Goal: Transaction & Acquisition: Purchase product/service

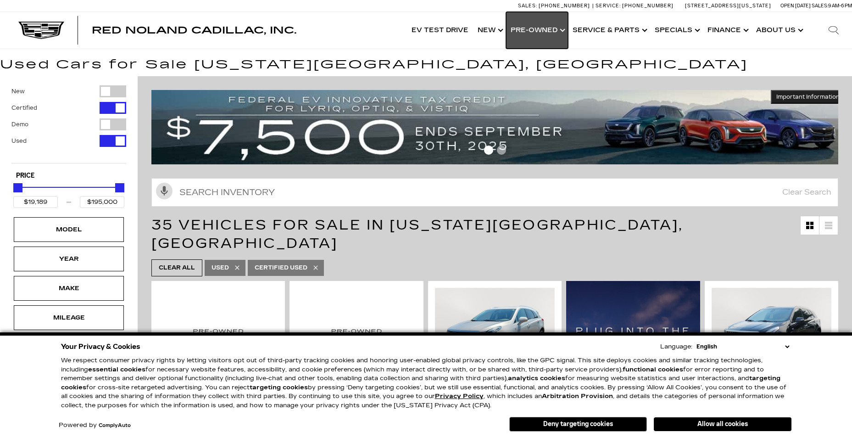
click at [550, 29] on link "Show Pre-Owned" at bounding box center [537, 30] width 62 height 37
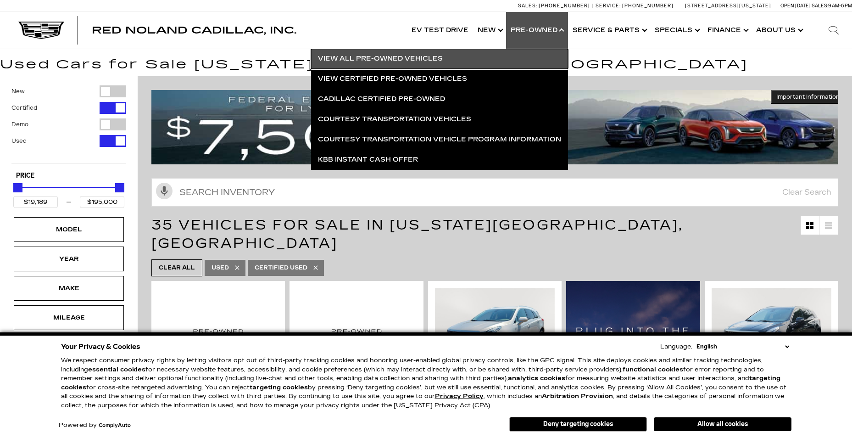
click at [392, 60] on link "View All Pre-Owned Vehicles" at bounding box center [439, 59] width 257 height 20
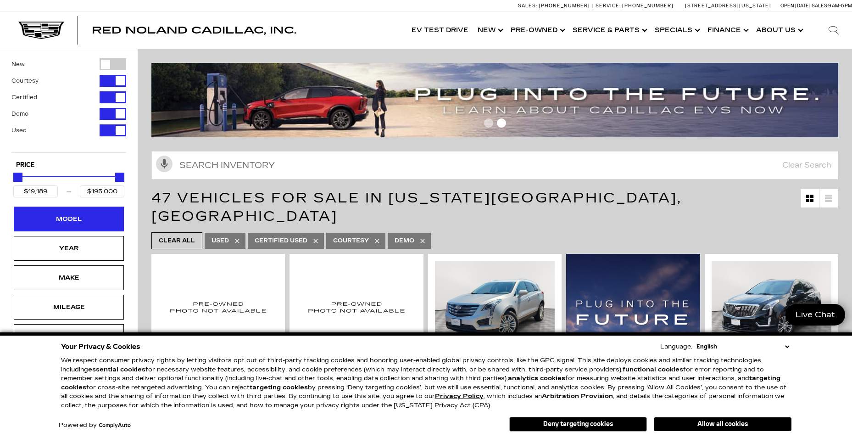
click at [89, 221] on div "Model" at bounding box center [69, 219] width 46 height 10
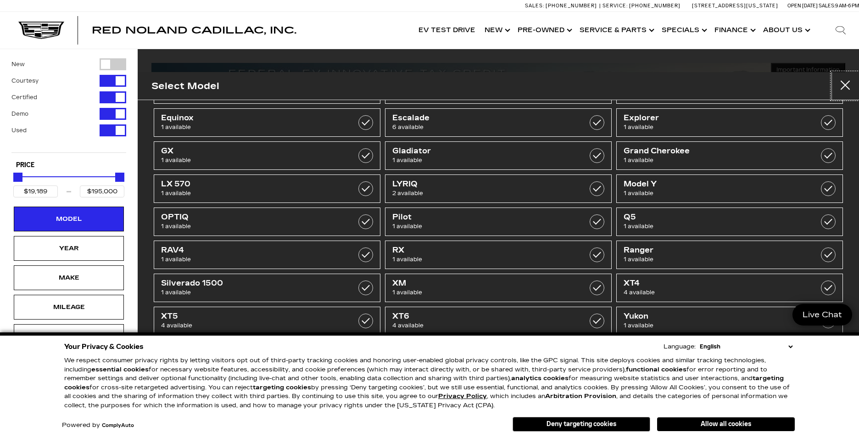
scroll to position [15, 0]
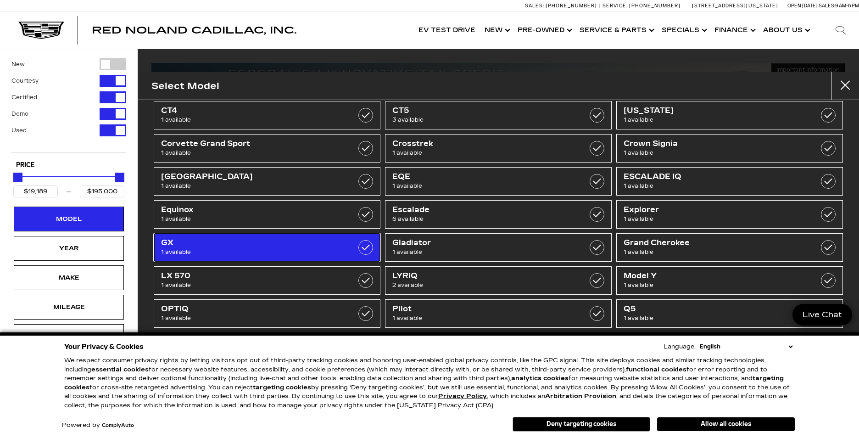
click at [252, 249] on span "1 available" at bounding box center [251, 251] width 180 height 9
type input "$43,639"
checkbox input "true"
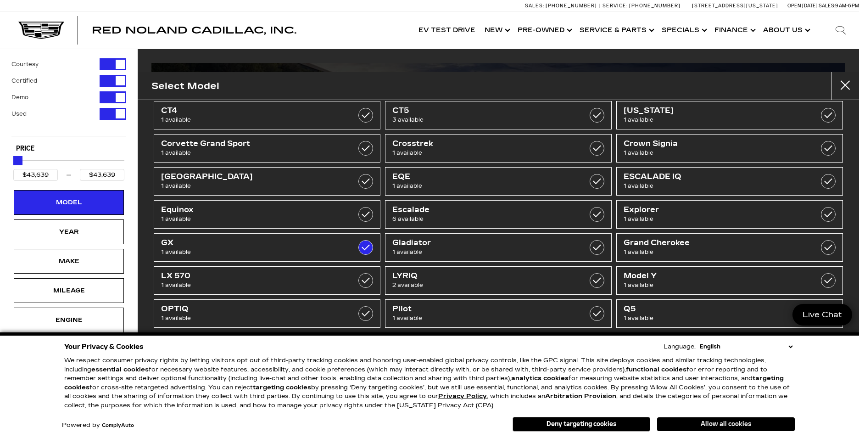
click at [720, 425] on button "Allow all cookies" at bounding box center [726, 424] width 138 height 14
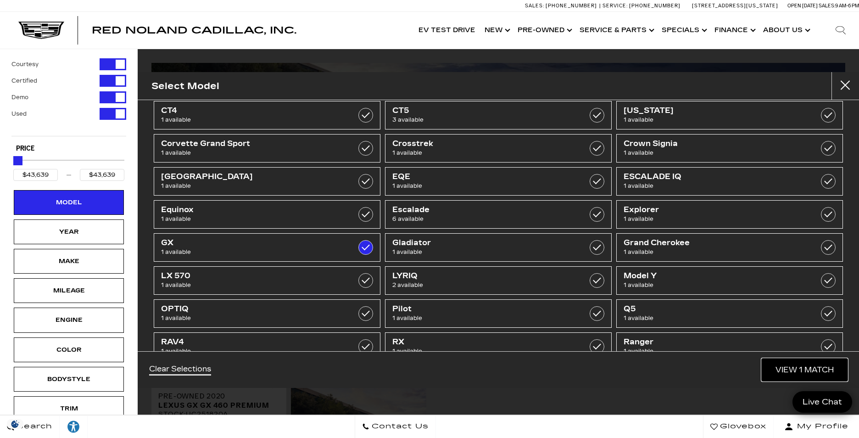
click at [817, 374] on link "View 1 Match" at bounding box center [805, 369] width 86 height 22
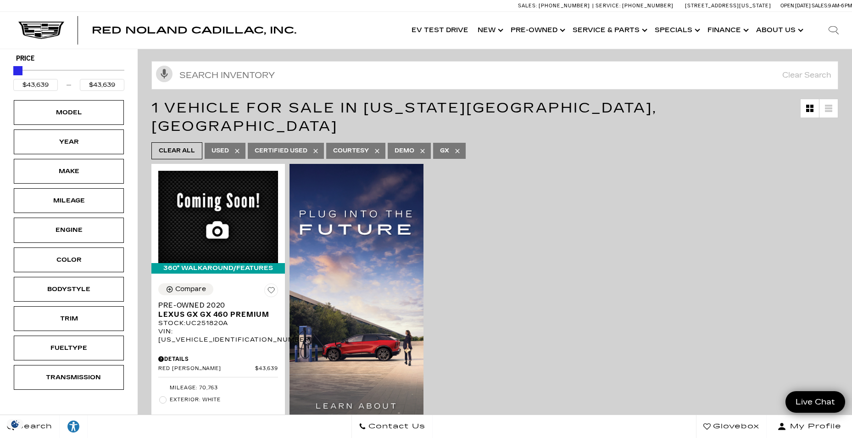
scroll to position [138, 0]
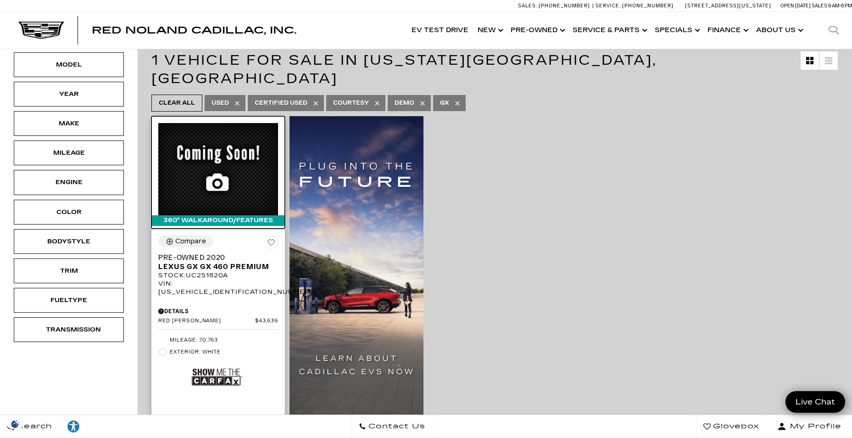
click at [219, 163] on img at bounding box center [218, 169] width 120 height 92
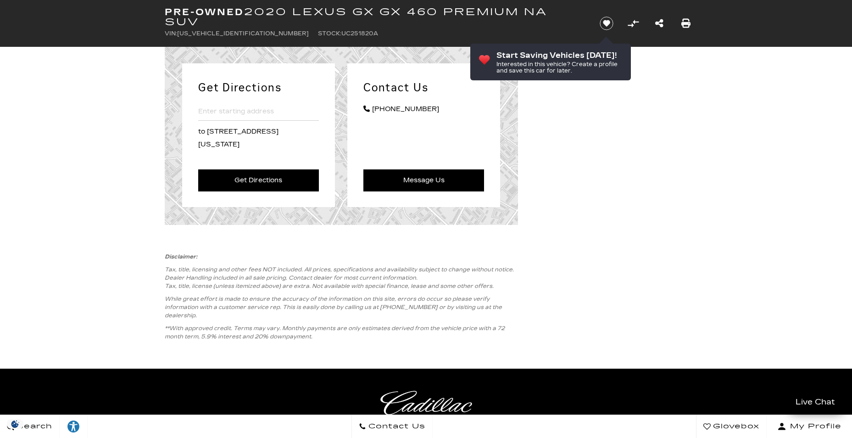
scroll to position [1239, 0]
